Goal: Information Seeking & Learning: Learn about a topic

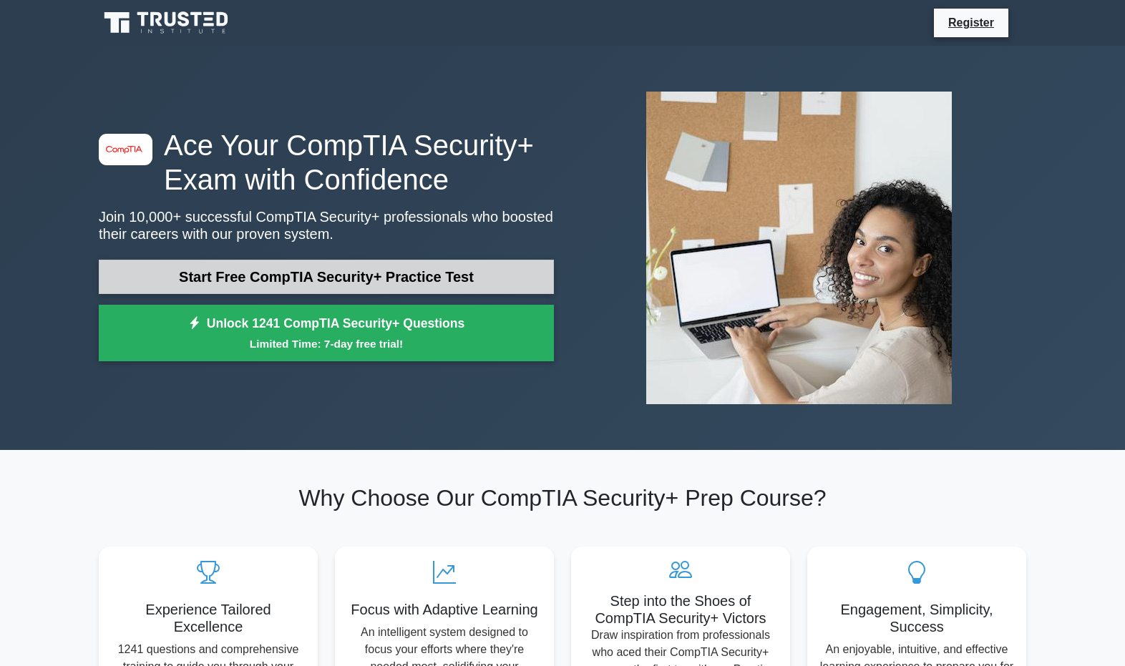
click at [374, 277] on link "Start Free CompTIA Security+ Practice Test" at bounding box center [326, 277] width 455 height 34
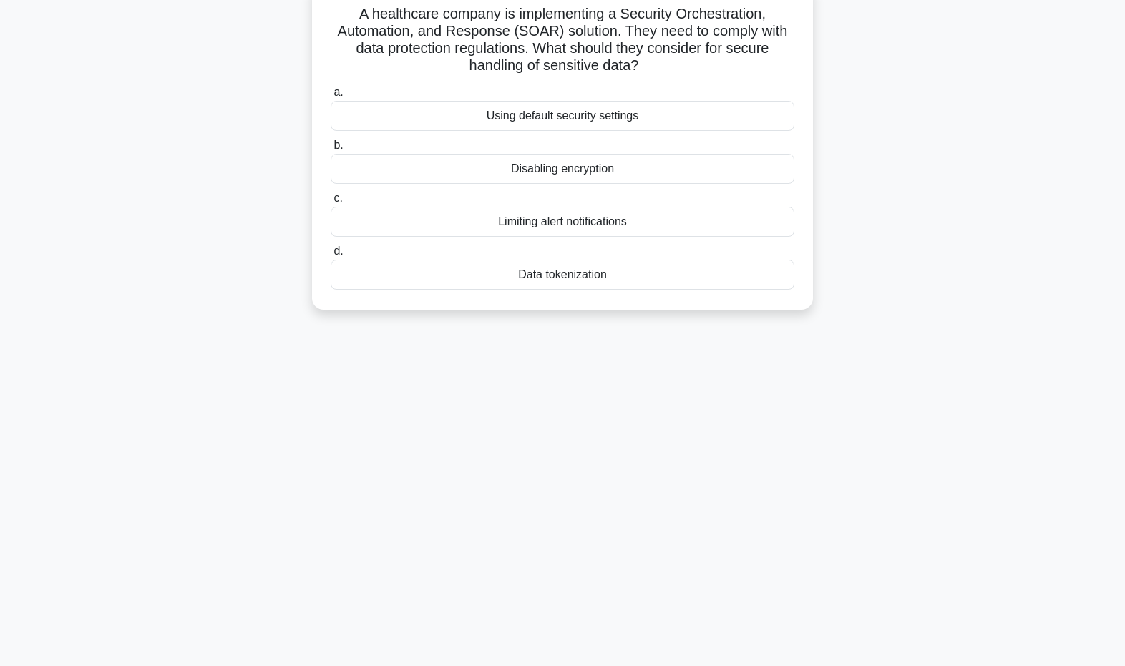
scroll to position [107, 0]
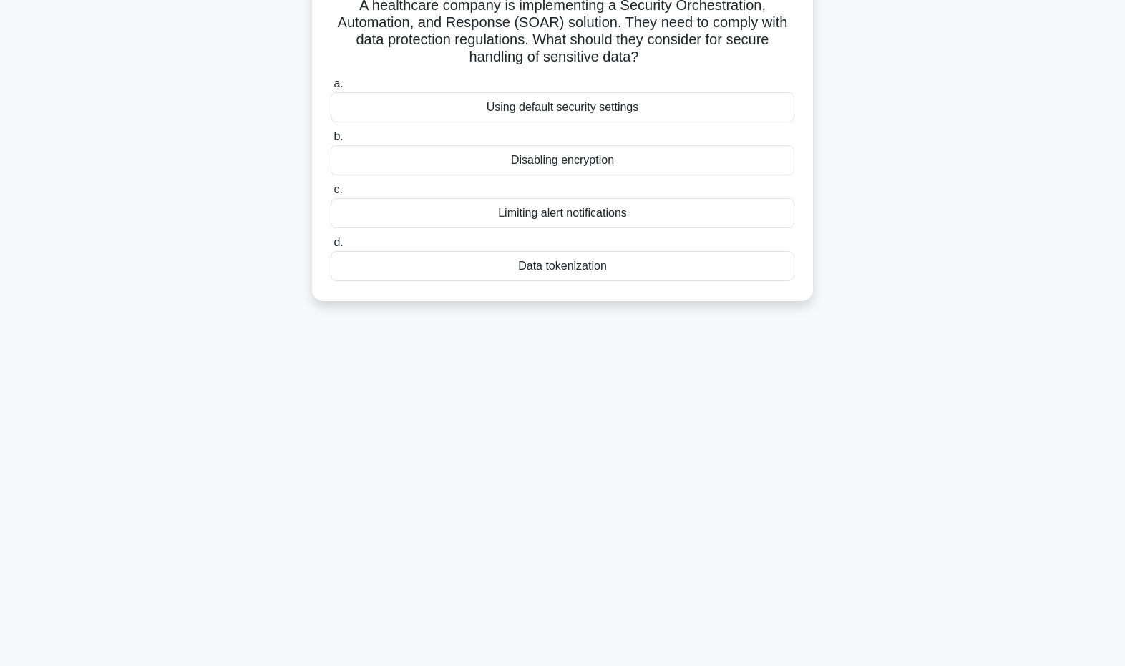
click at [545, 265] on div "Data tokenization" at bounding box center [563, 266] width 464 height 30
click at [331, 248] on input "d. Data tokenization" at bounding box center [331, 242] width 0 height 9
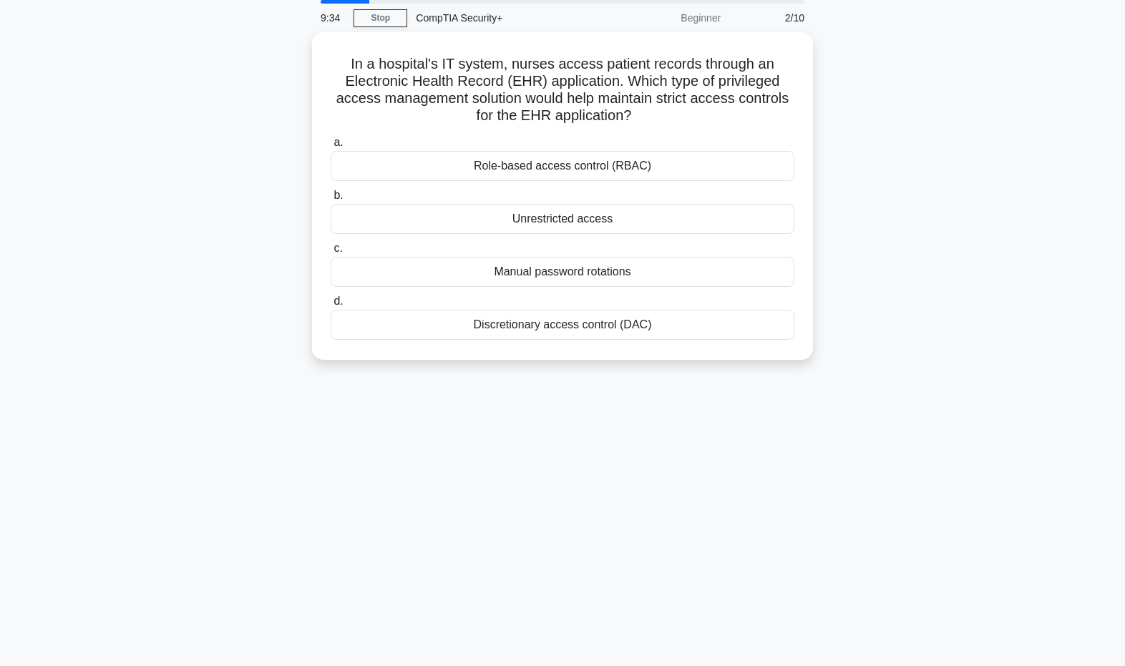
scroll to position [0, 0]
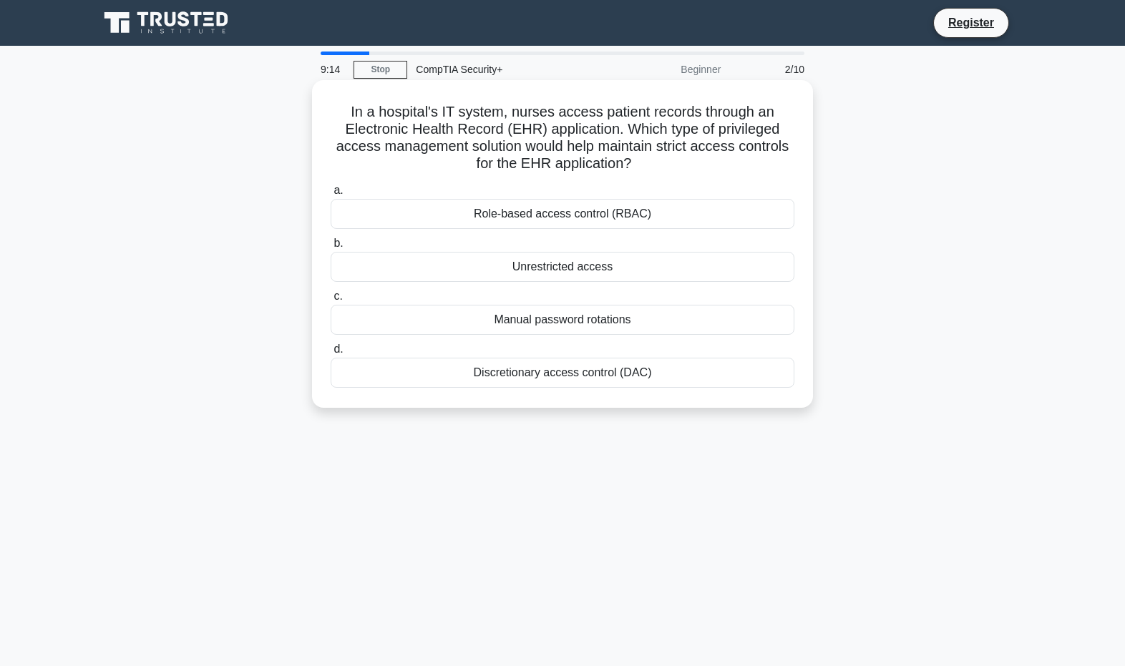
click at [581, 215] on div "Role-based access control (RBAC)" at bounding box center [563, 214] width 464 height 30
click at [331, 195] on input "a. Role-based access control (RBAC)" at bounding box center [331, 190] width 0 height 9
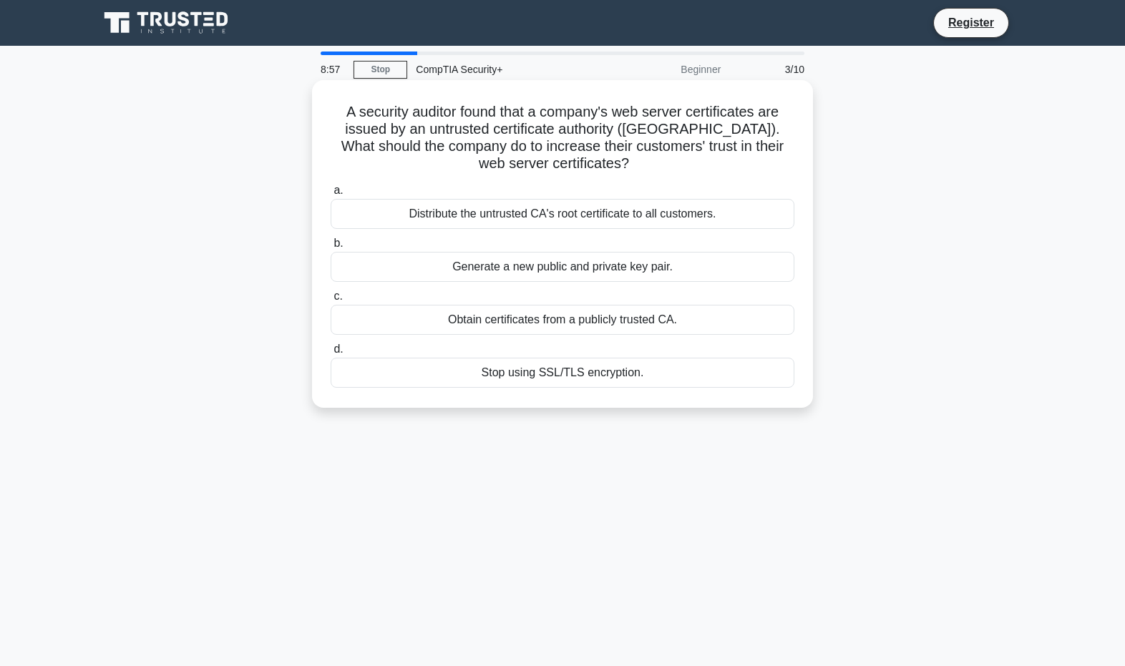
click at [550, 321] on div "Obtain certificates from a publicly trusted CA." at bounding box center [563, 320] width 464 height 30
click at [331, 301] on input "c. Obtain certificates from a publicly trusted CA." at bounding box center [331, 296] width 0 height 9
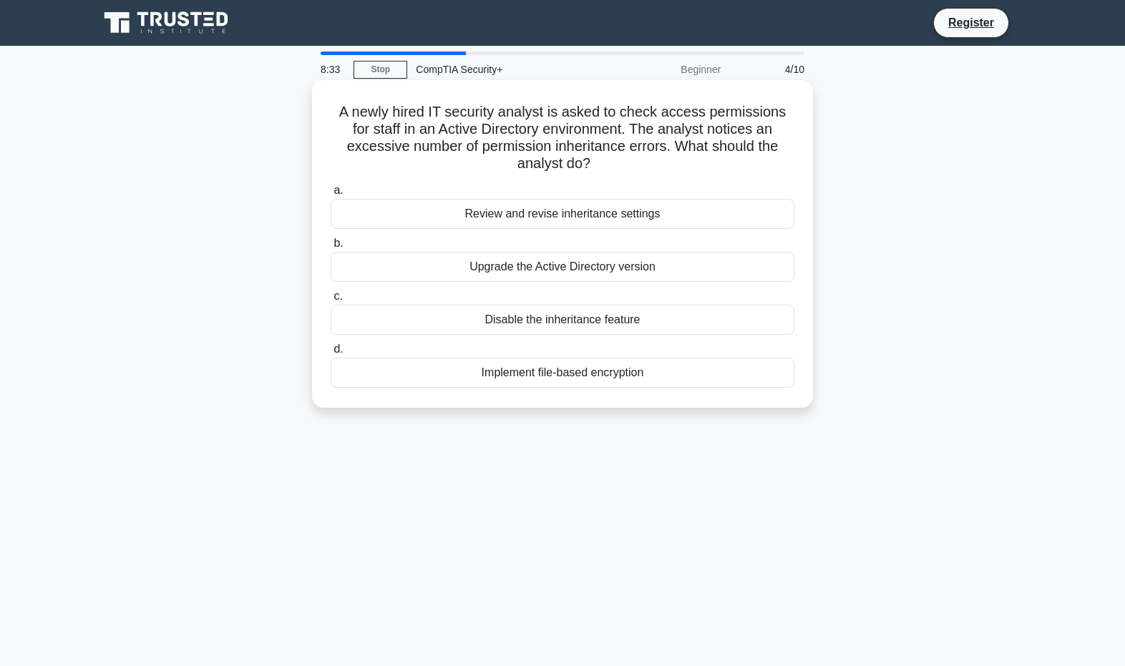
click at [544, 217] on div "Review and revise inheritance settings" at bounding box center [563, 214] width 464 height 30
click at [331, 195] on input "a. Review and revise inheritance settings" at bounding box center [331, 190] width 0 height 9
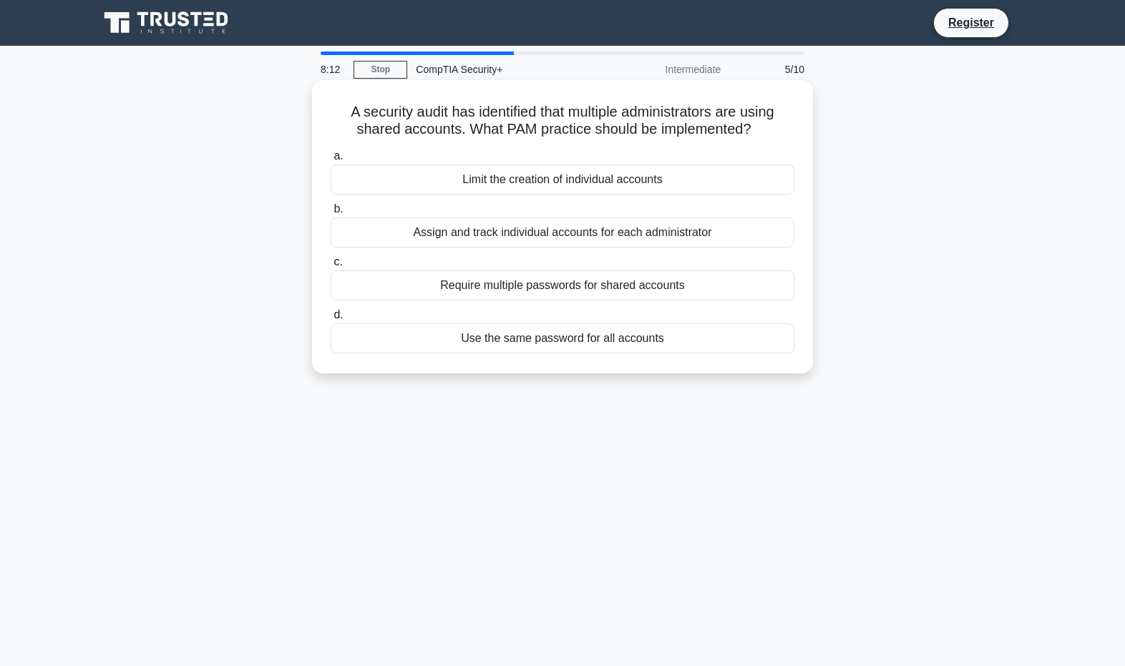
click at [578, 231] on div "Assign and track individual accounts for each administrator" at bounding box center [563, 233] width 464 height 30
click at [331, 214] on input "b. Assign and track individual accounts for each administrator" at bounding box center [331, 209] width 0 height 9
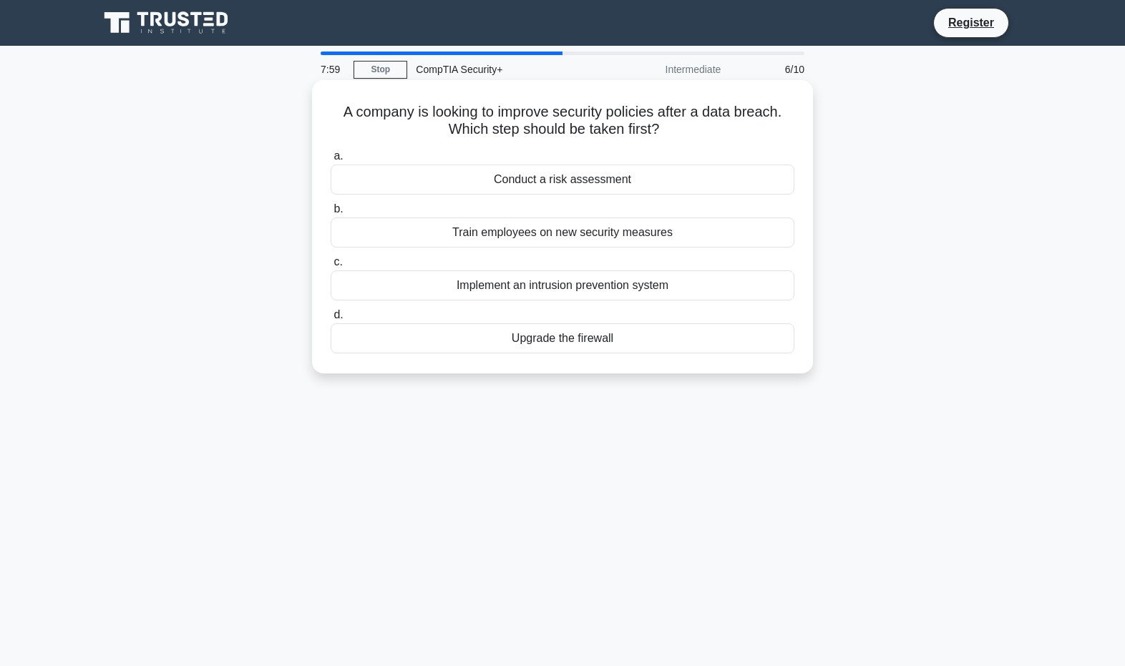
click at [554, 180] on div "Conduct a risk assessment" at bounding box center [563, 180] width 464 height 30
click at [331, 161] on input "a. Conduct a risk assessment" at bounding box center [331, 156] width 0 height 9
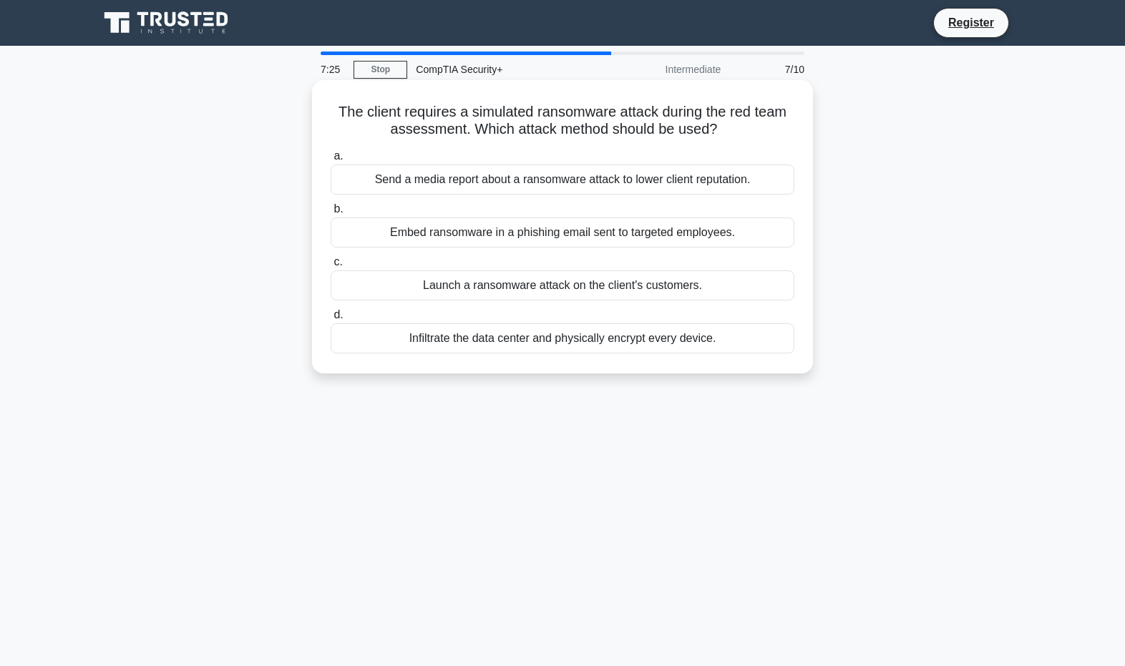
click at [640, 232] on div "Embed ransomware in a phishing email sent to targeted employees." at bounding box center [563, 233] width 464 height 30
click at [331, 214] on input "b. Embed ransomware in a phishing email sent to targeted employees." at bounding box center [331, 209] width 0 height 9
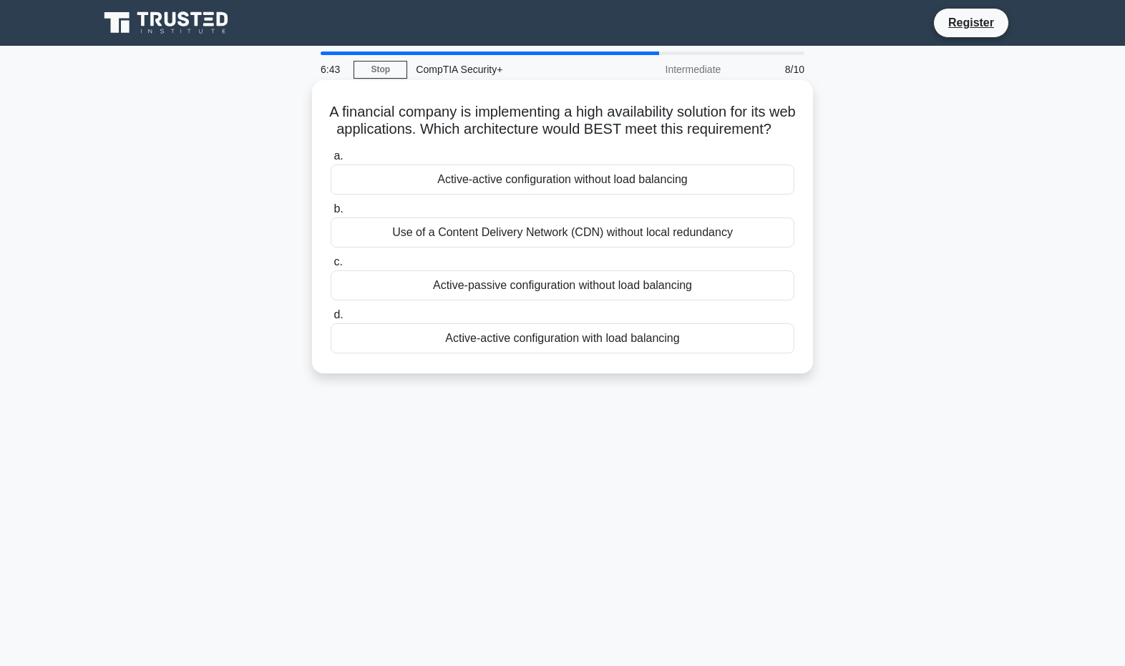
click at [561, 354] on div "Active-active configuration with load balancing" at bounding box center [563, 339] width 464 height 30
click at [331, 320] on input "d. Active-active configuration with load balancing" at bounding box center [331, 315] width 0 height 9
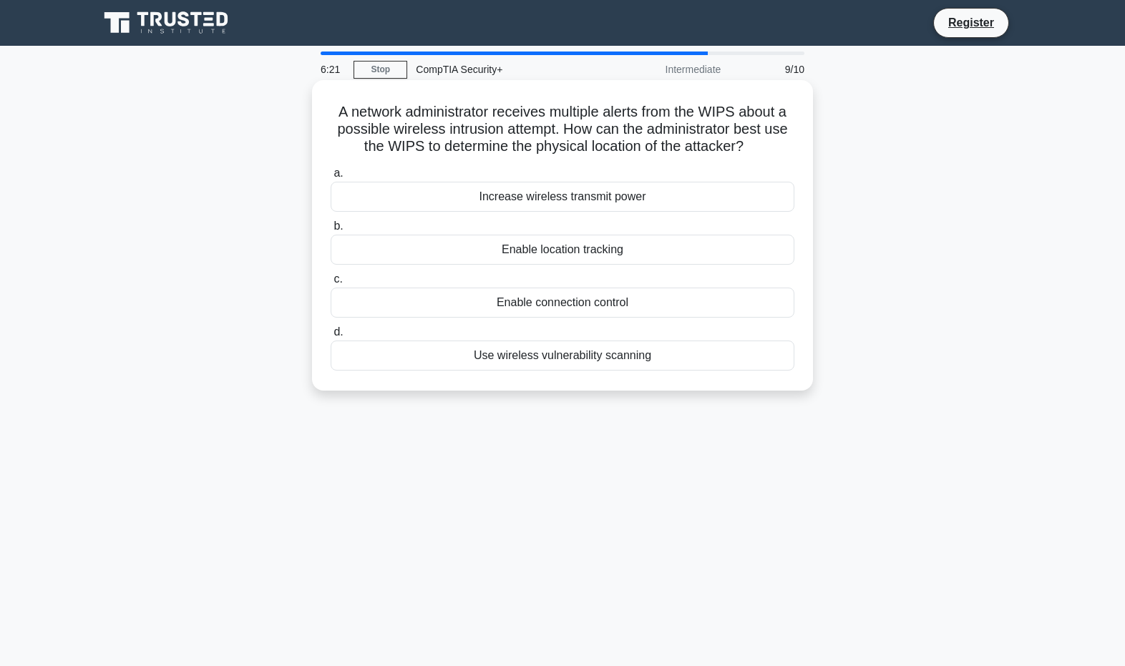
click at [571, 251] on div "Enable location tracking" at bounding box center [563, 250] width 464 height 30
click at [331, 231] on input "b. Enable location tracking" at bounding box center [331, 226] width 0 height 9
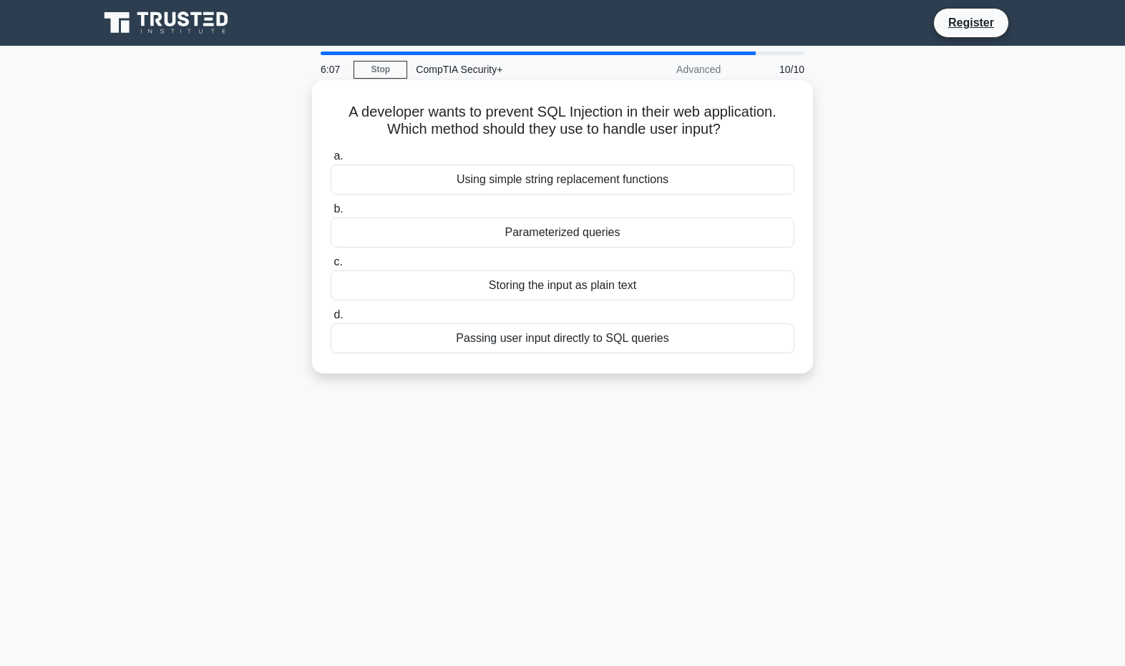
click at [569, 233] on div "Parameterized queries" at bounding box center [563, 233] width 464 height 30
click at [331, 214] on input "b. Parameterized queries" at bounding box center [331, 209] width 0 height 9
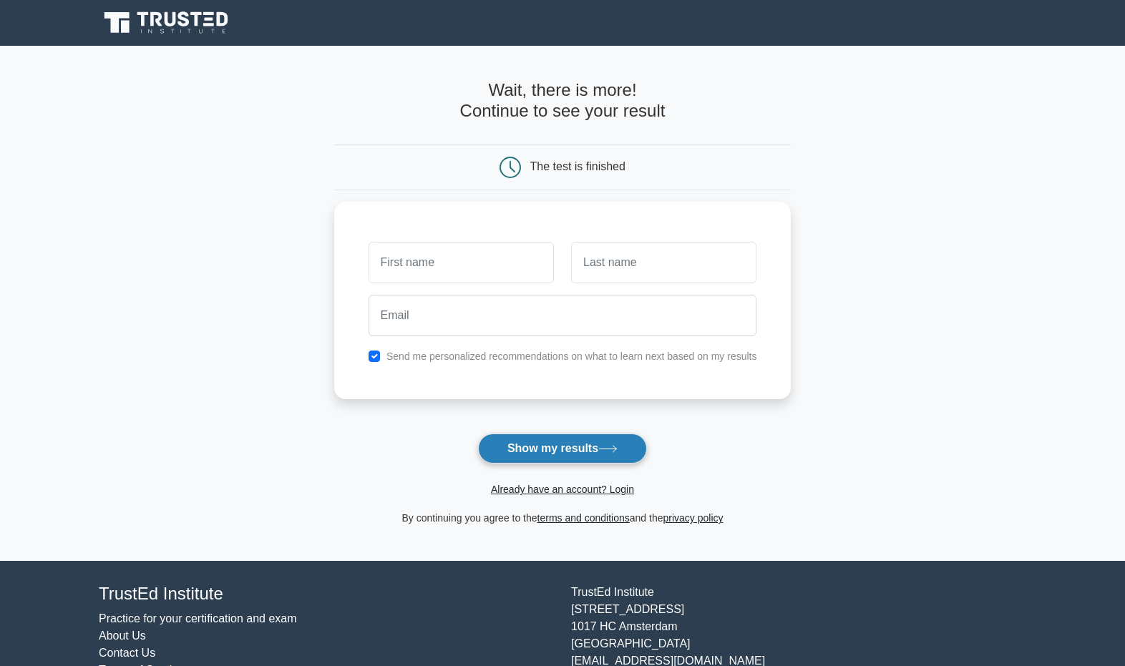
click at [563, 446] on button "Show my results" at bounding box center [562, 449] width 169 height 30
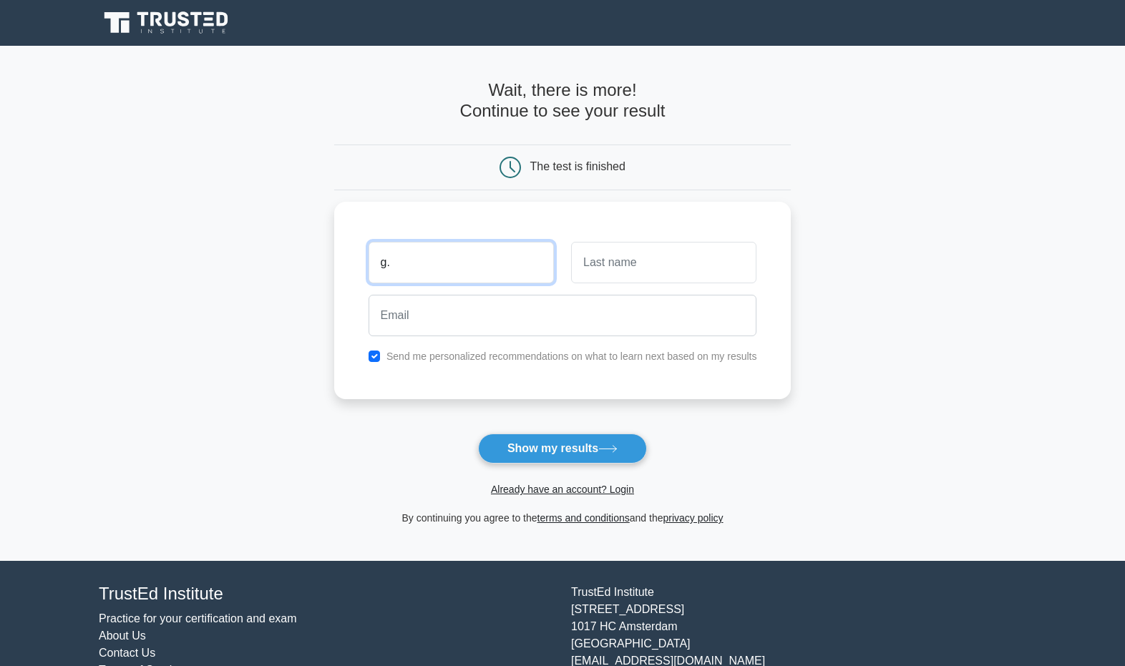
type input "g."
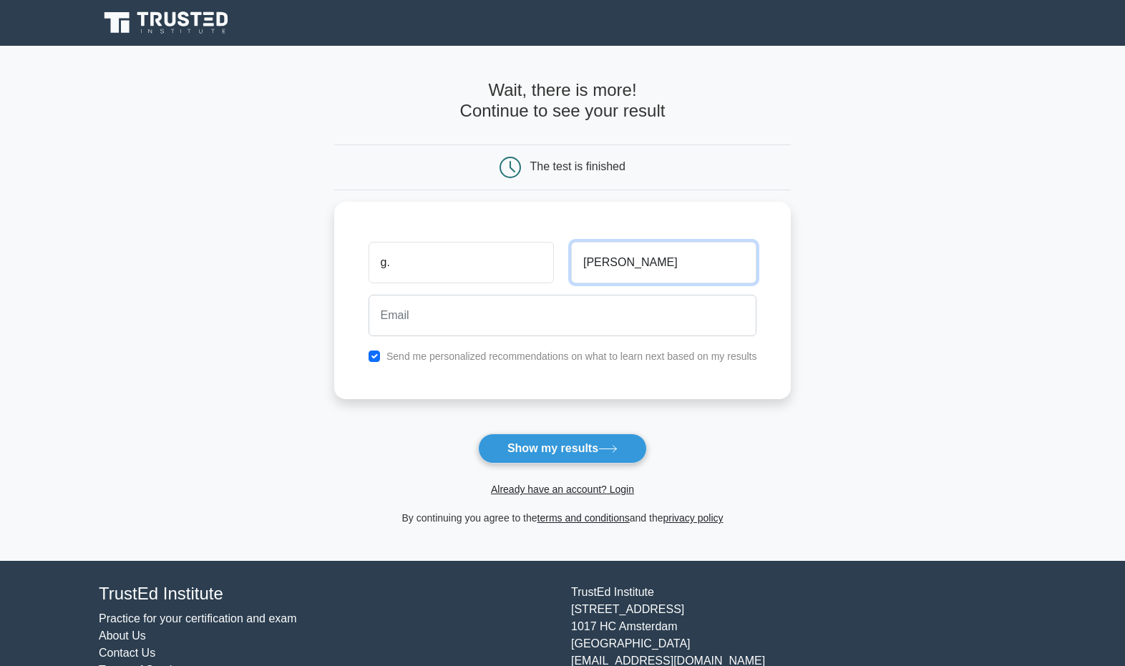
type input "[PERSON_NAME]"
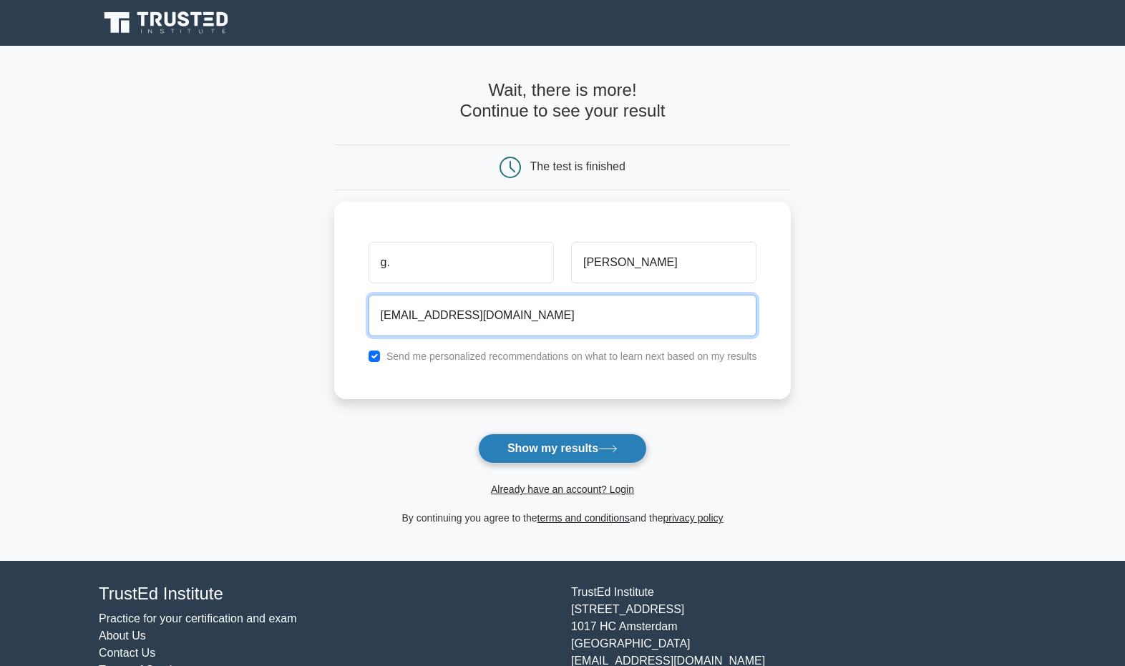
type input "[EMAIL_ADDRESS][DOMAIN_NAME]"
click at [525, 446] on button "Show my results" at bounding box center [562, 449] width 169 height 30
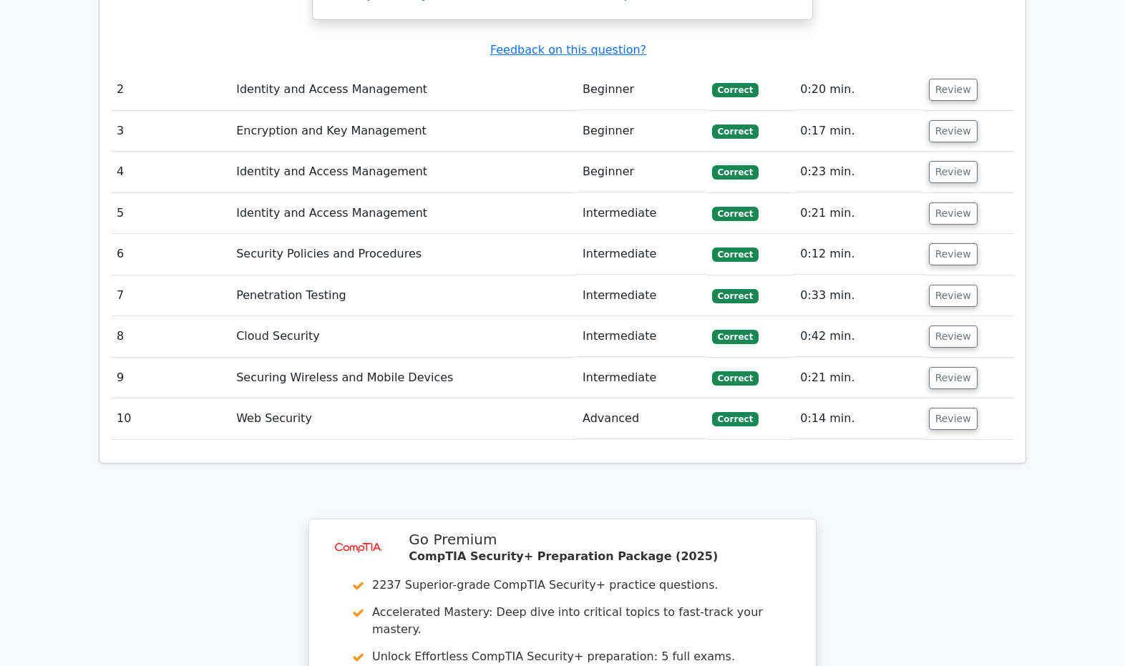
scroll to position [1254, 0]
